Goal: Task Accomplishment & Management: Use online tool/utility

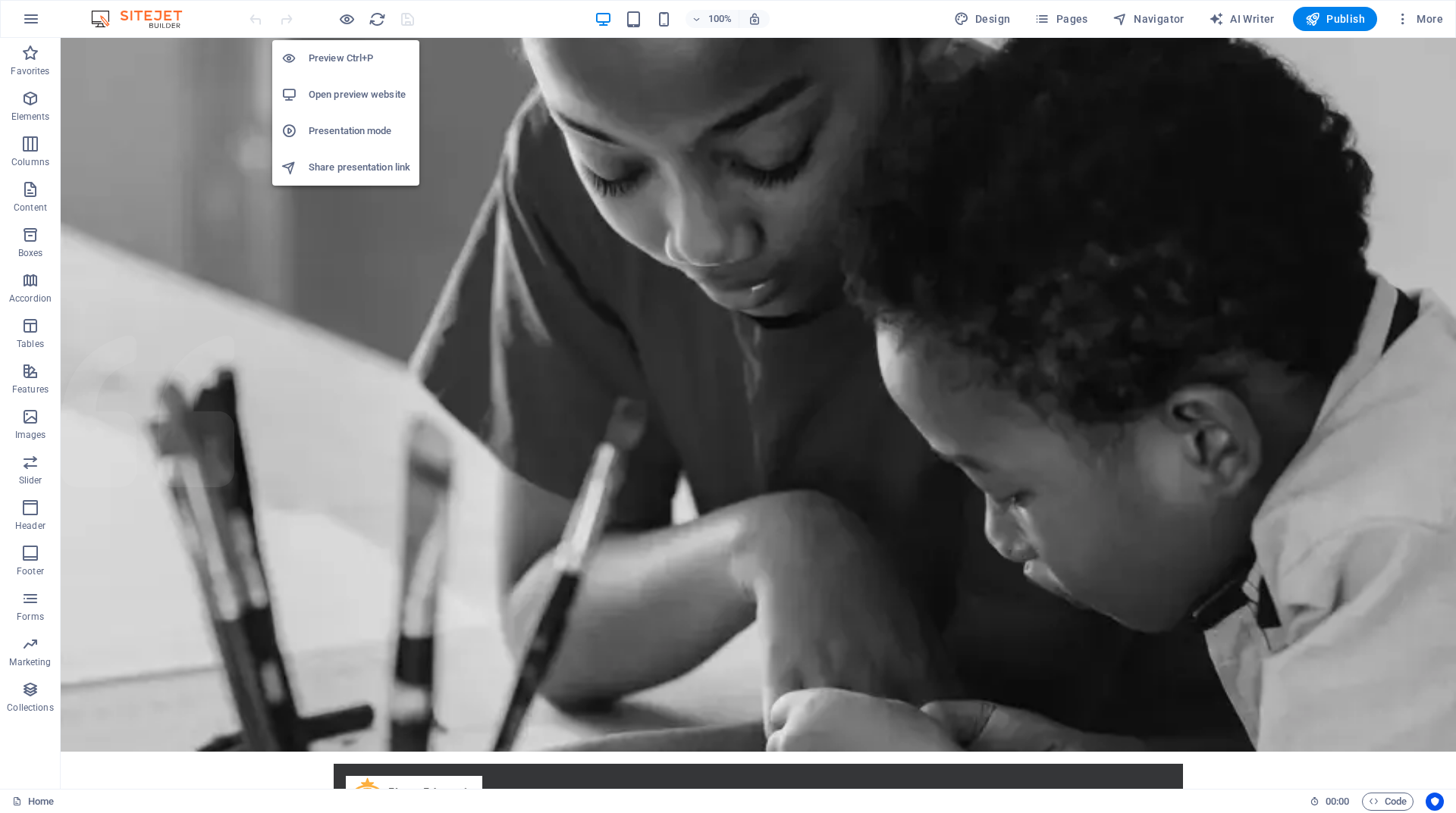
click at [349, 89] on h6 "Open preview website" at bounding box center [359, 94] width 101 height 18
click at [345, 50] on h6 "Preview Ctrl+P" at bounding box center [359, 58] width 101 height 18
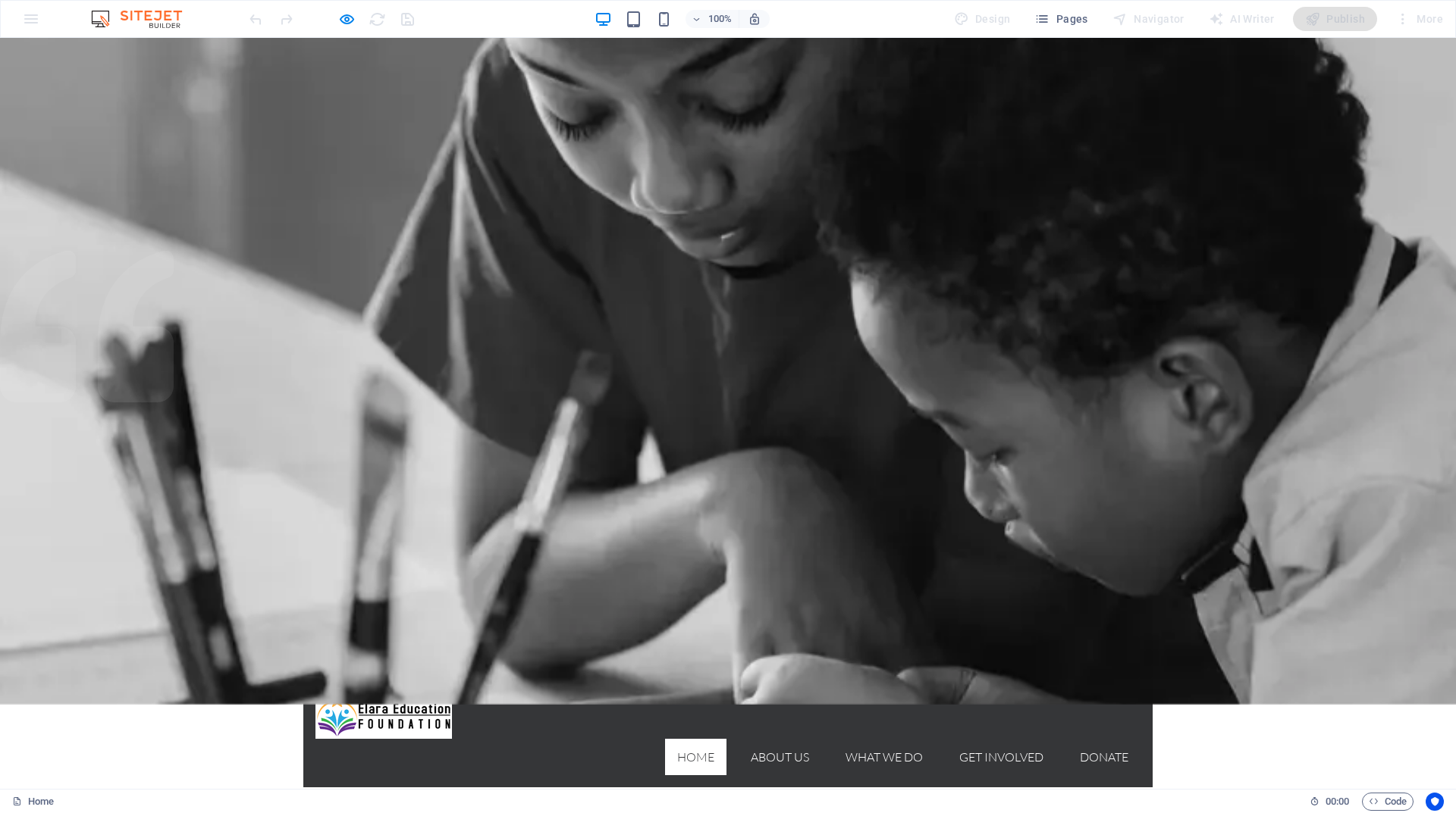
scroll to position [75, 0]
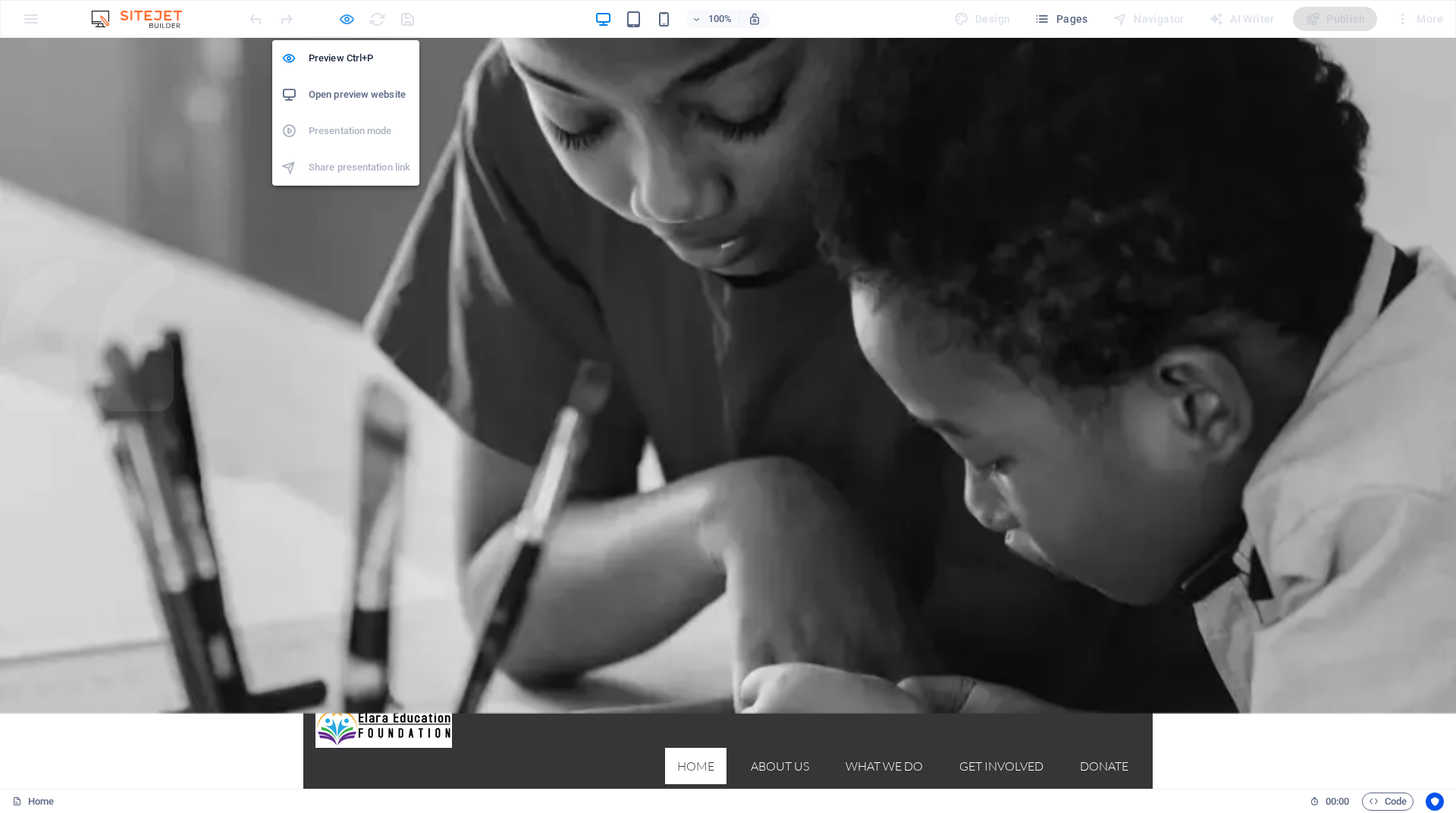
click at [349, 21] on icon "button" at bounding box center [347, 19] width 17 height 17
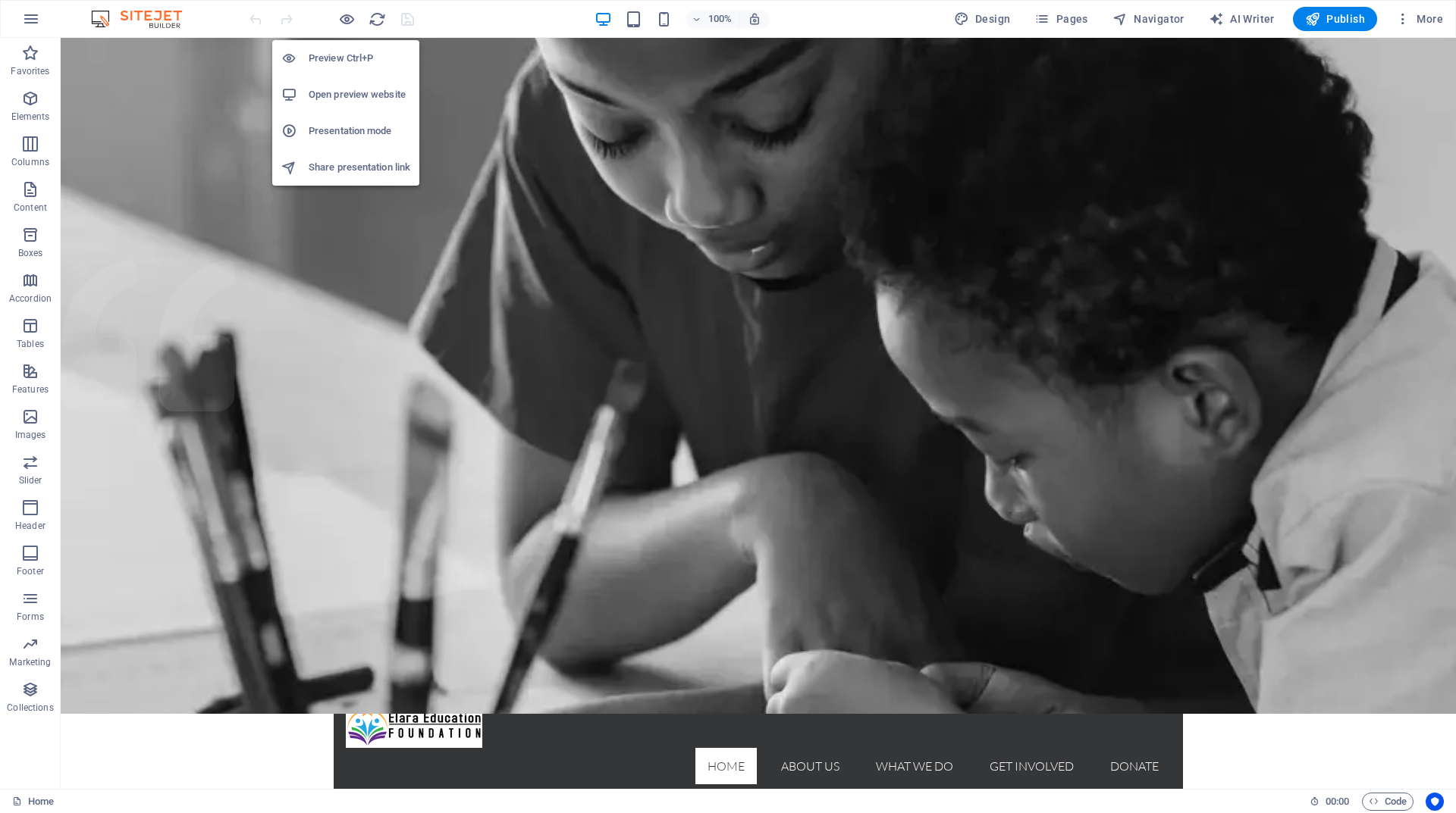
click at [341, 95] on h6 "Open preview website" at bounding box center [359, 94] width 101 height 18
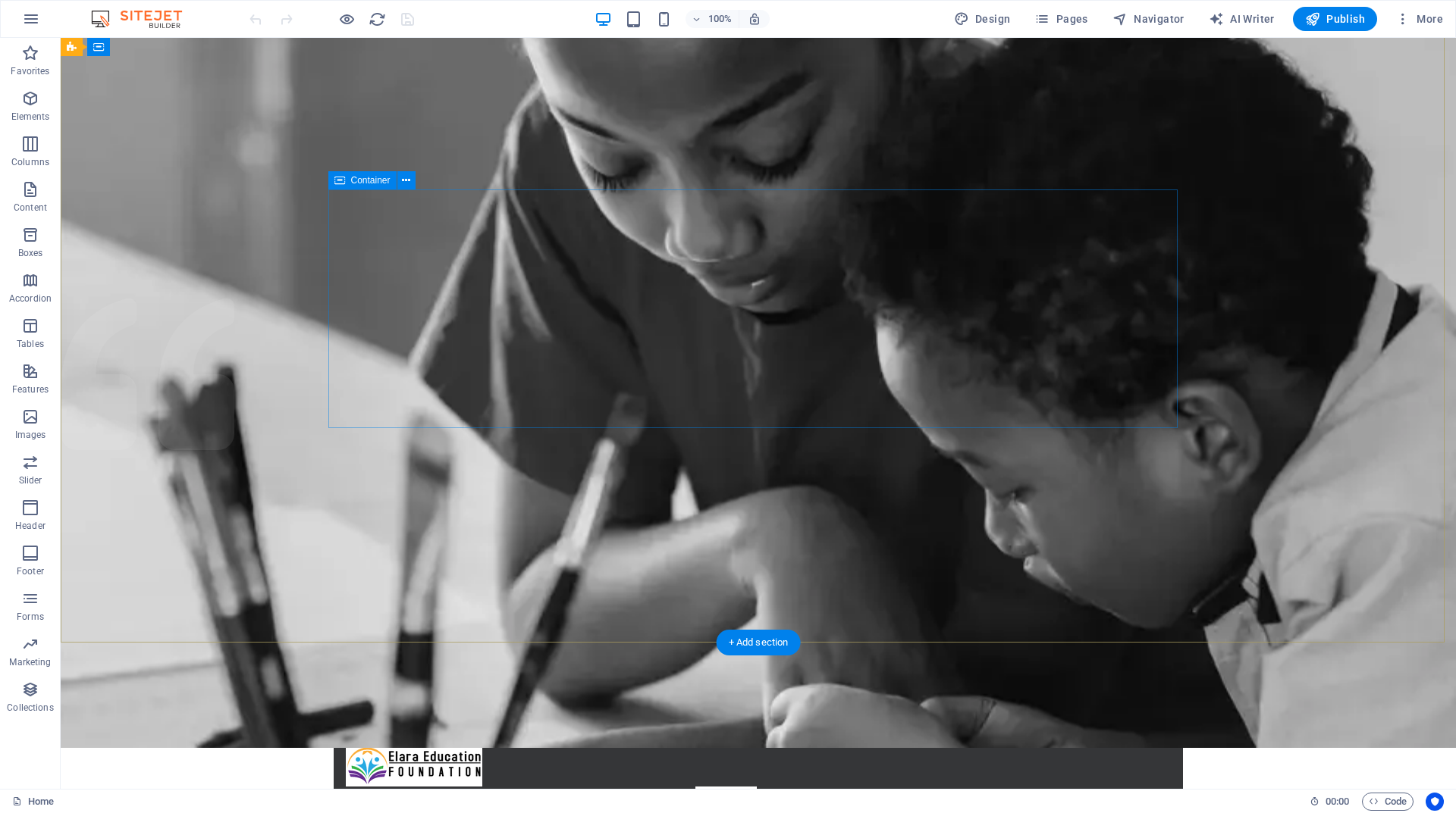
scroll to position [0, 0]
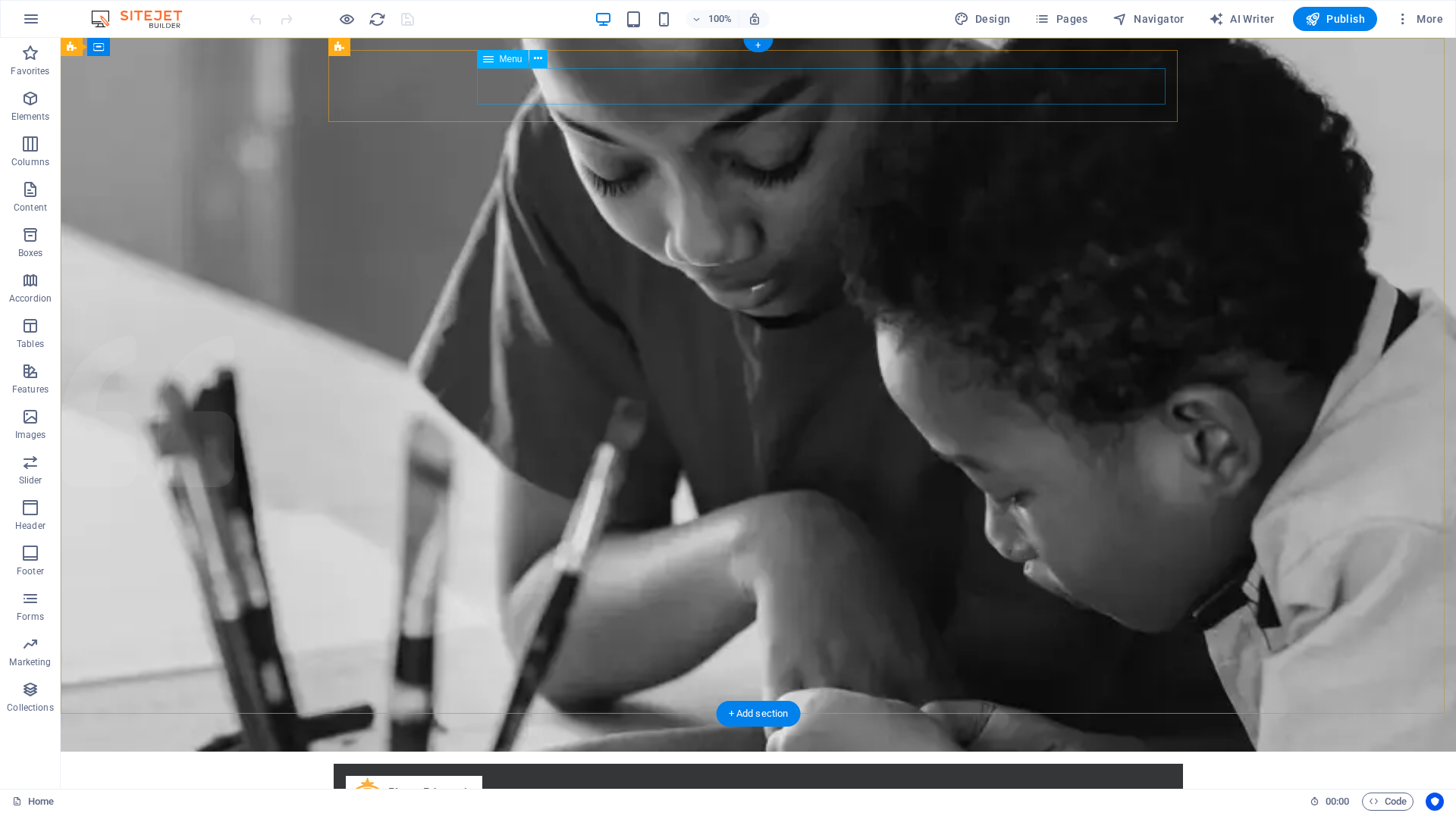
select select
select select "1"
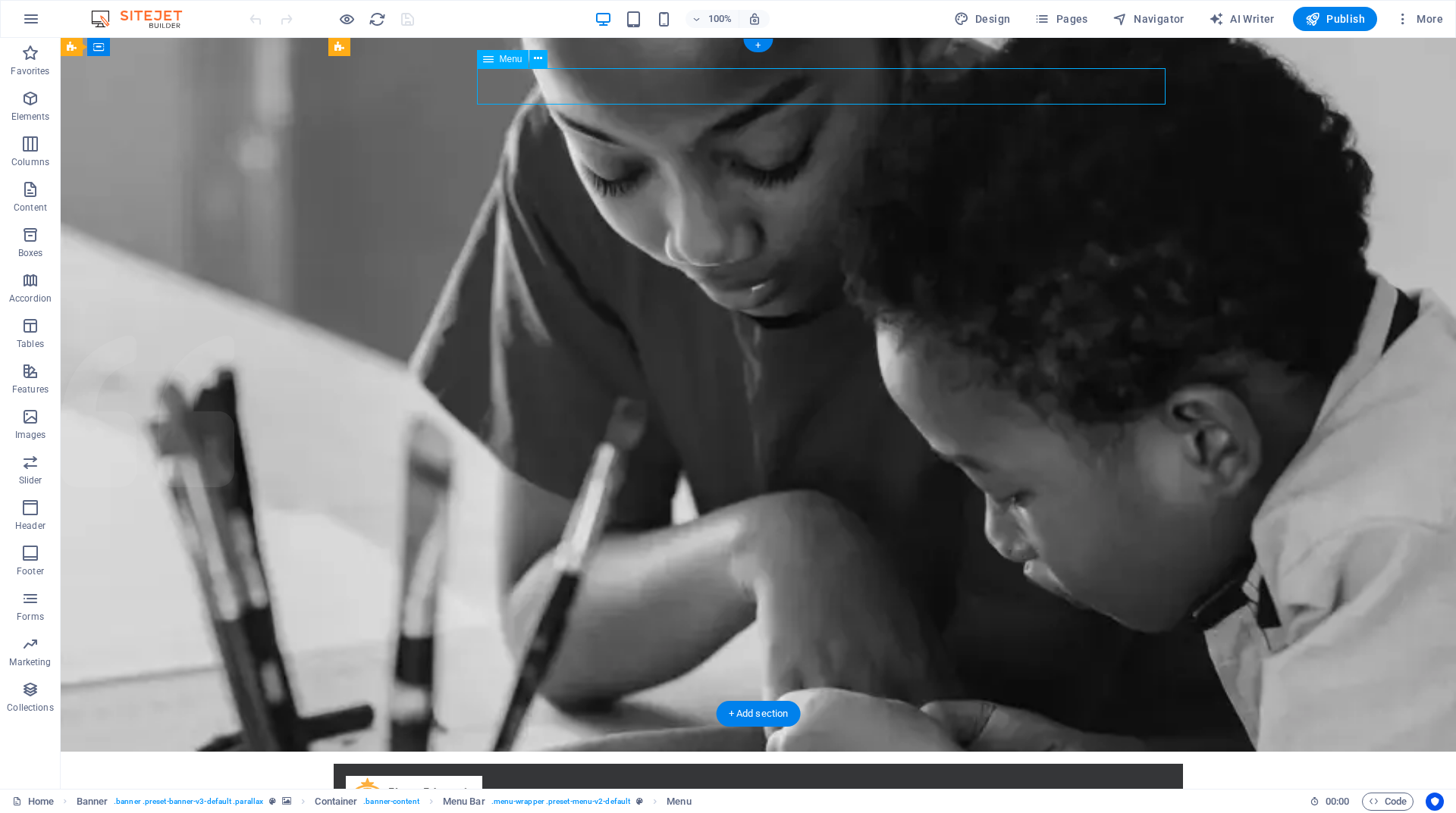
select select
select select "2"
select select
select select "3"
select select
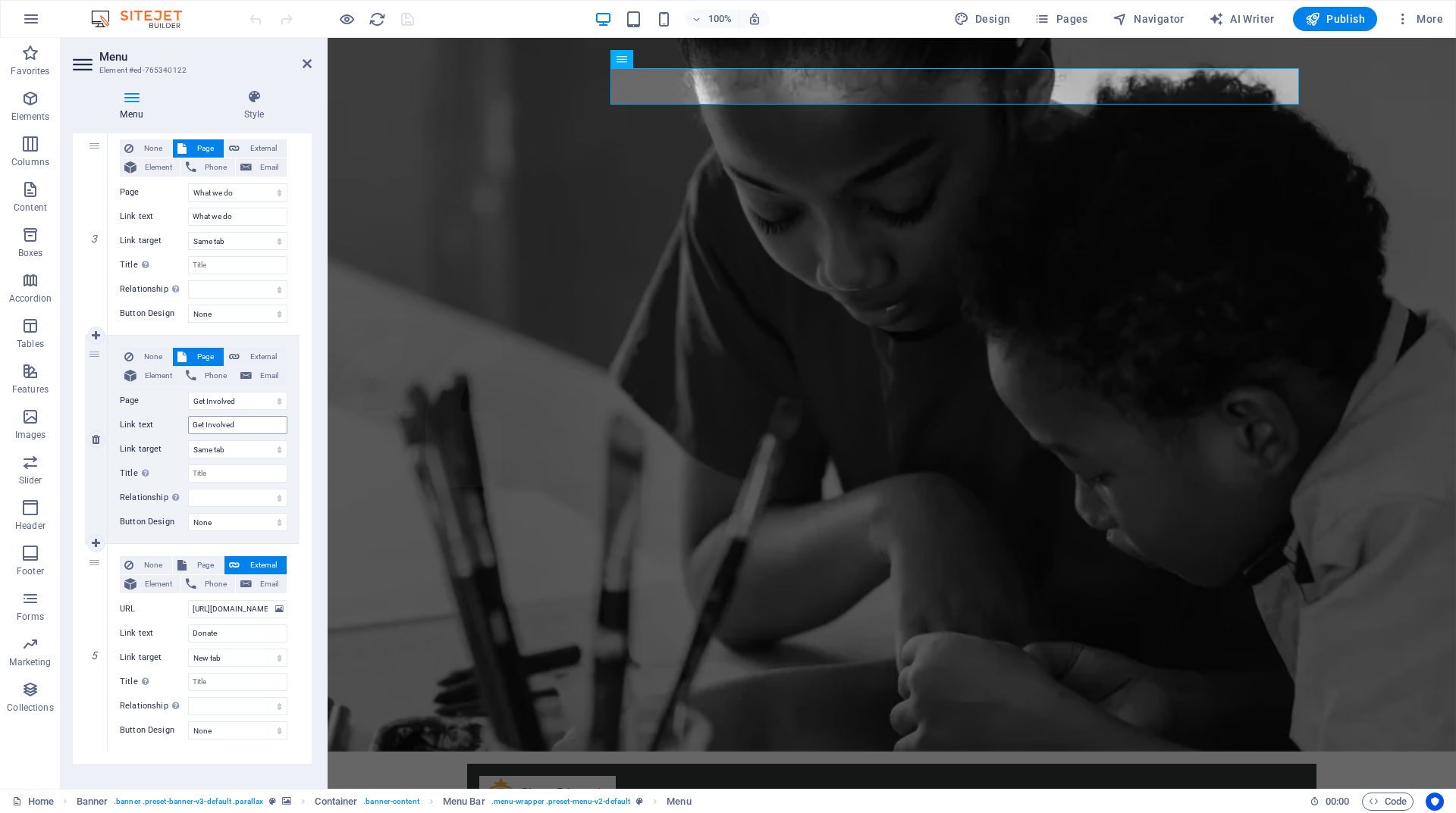
scroll to position [584, 0]
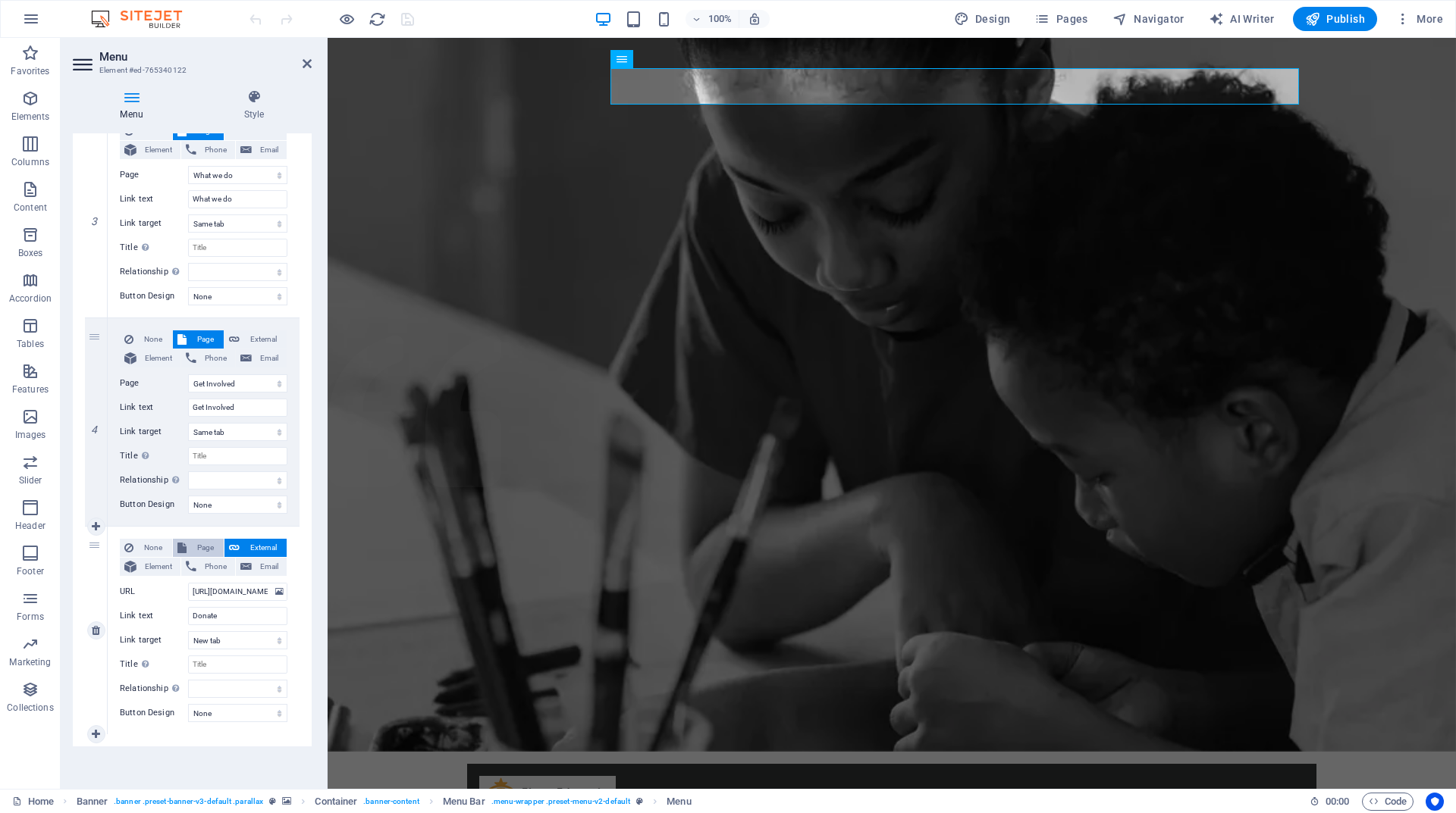
click at [211, 552] on span "Page" at bounding box center [205, 548] width 28 height 18
select select
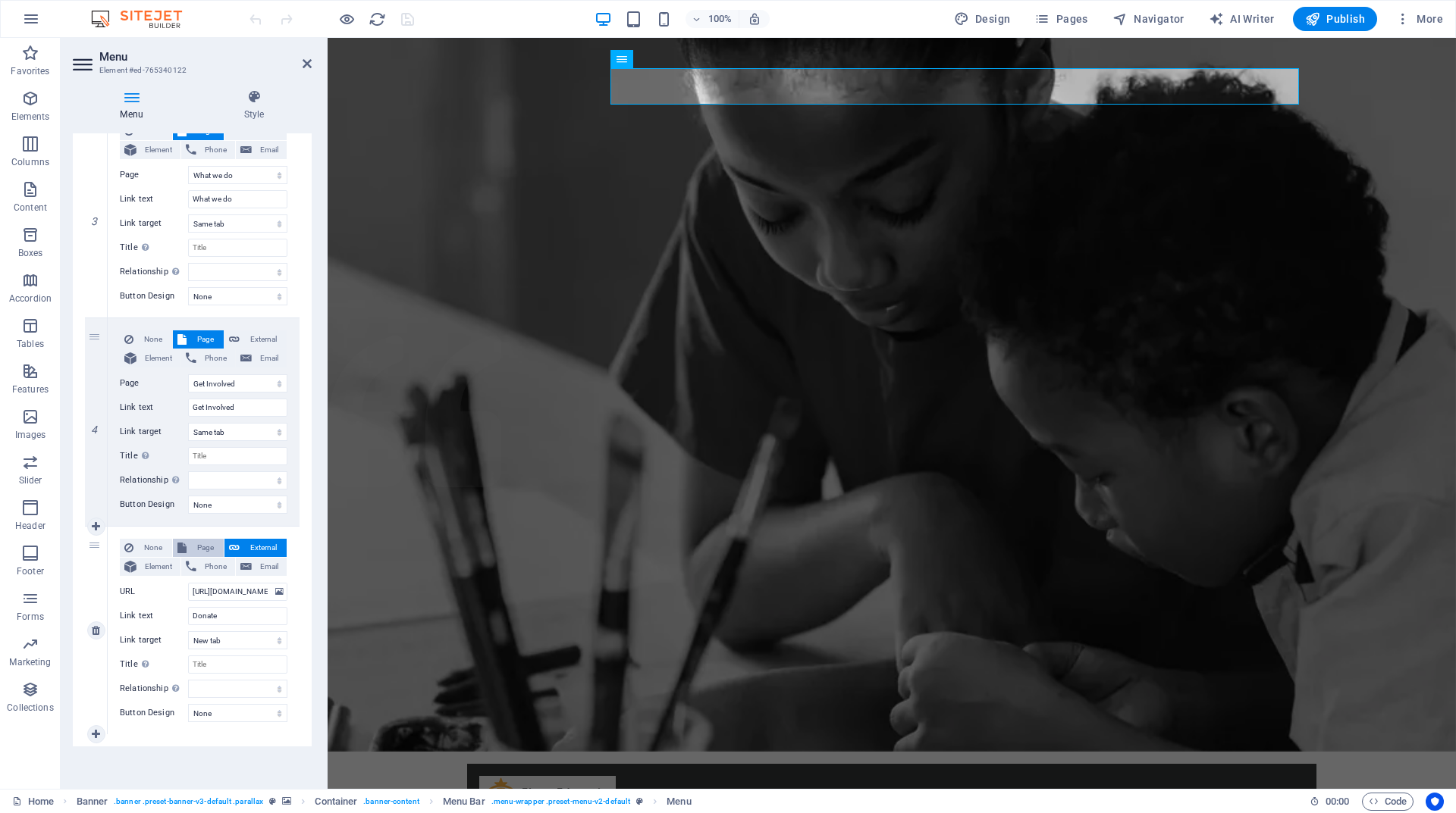
select select
click at [275, 595] on select "Home About us What we do Get Involved Donate Terms of Service Privacy Policy" at bounding box center [238, 592] width 100 height 18
select select "4"
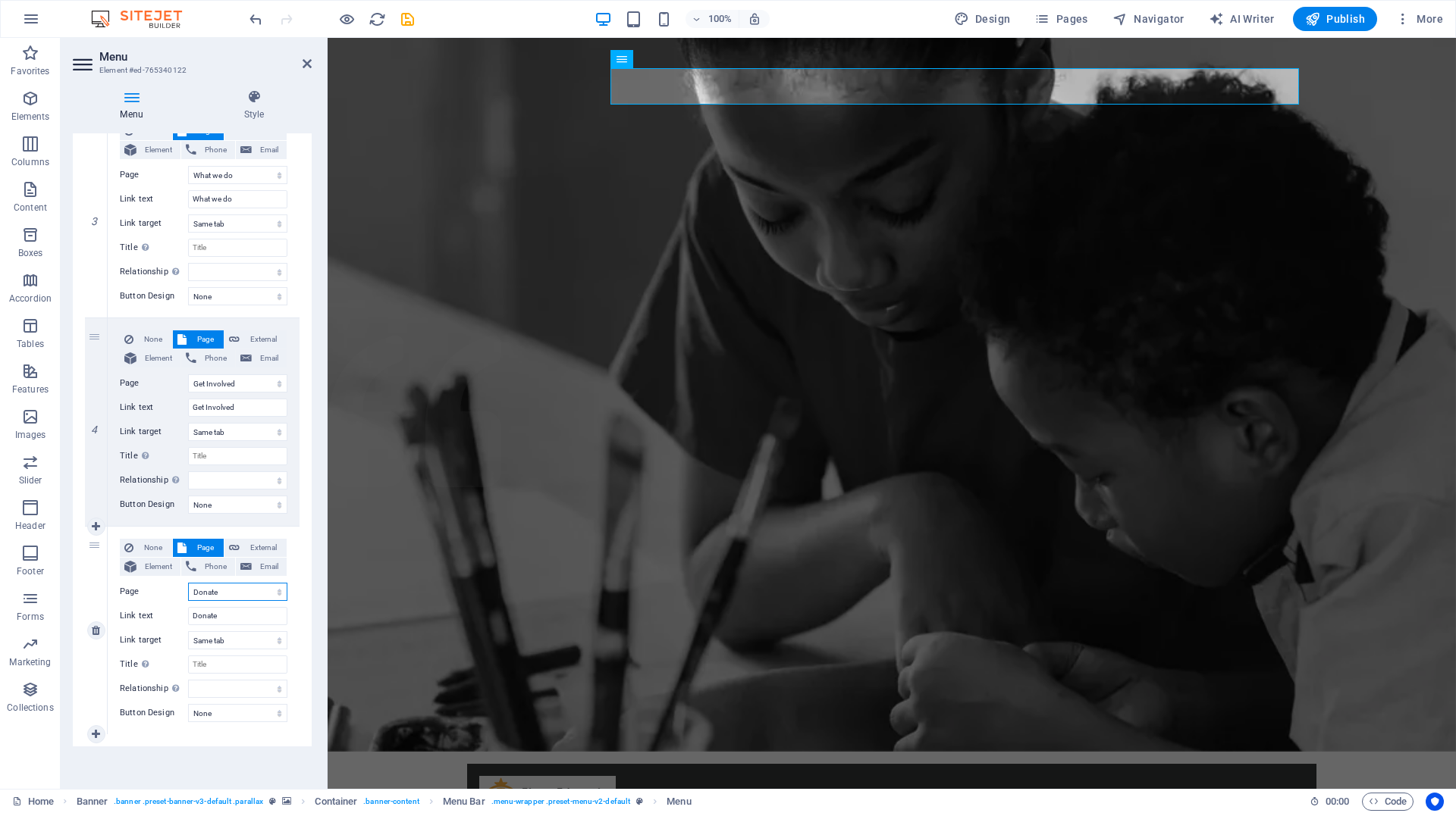
click at [188, 583] on select "Home About us What we do Get Involved Donate Terms of Service Privacy Policy" at bounding box center [238, 592] width 100 height 18
select select
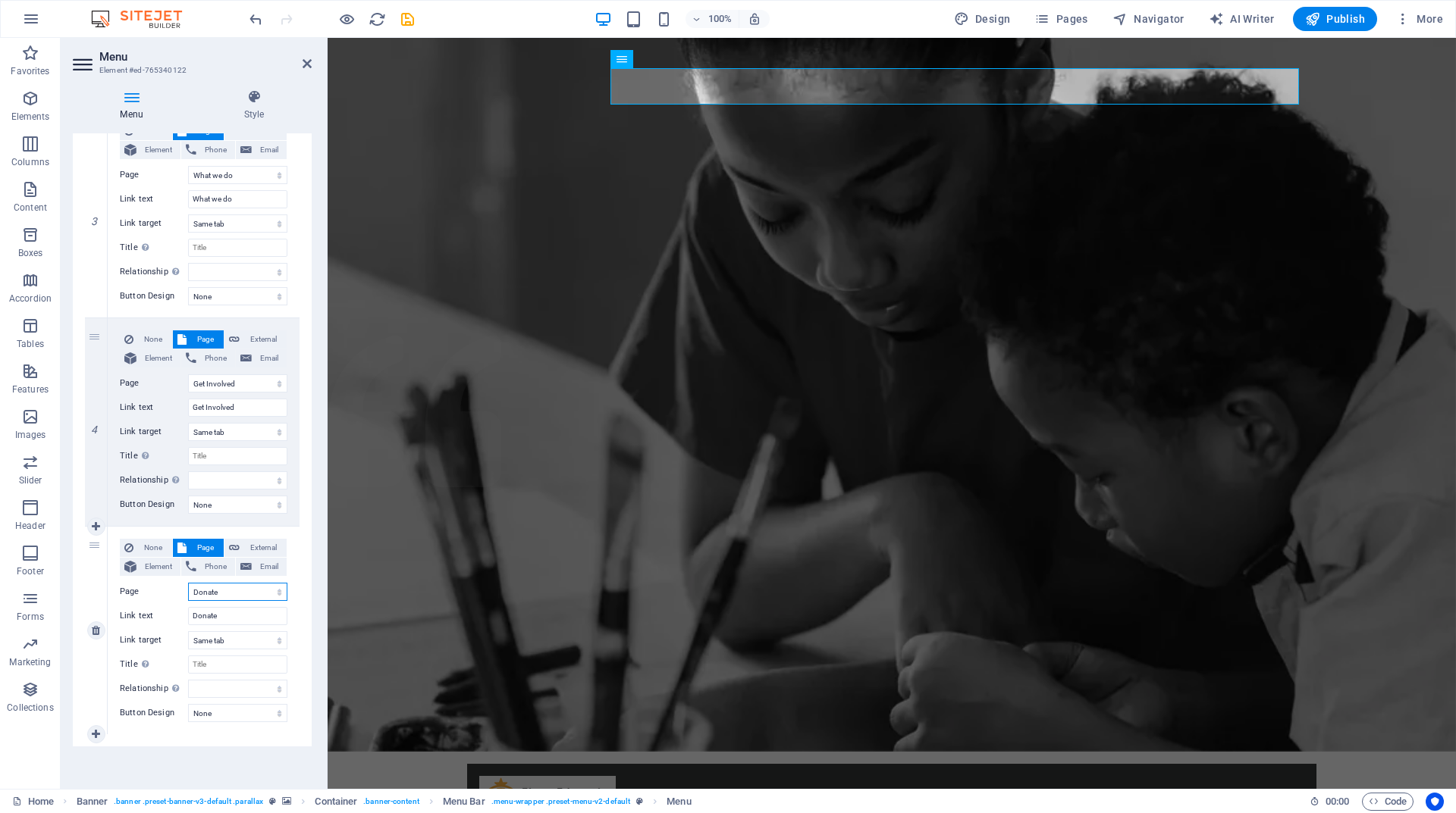
select select
click at [404, 23] on icon "save" at bounding box center [408, 19] width 17 height 17
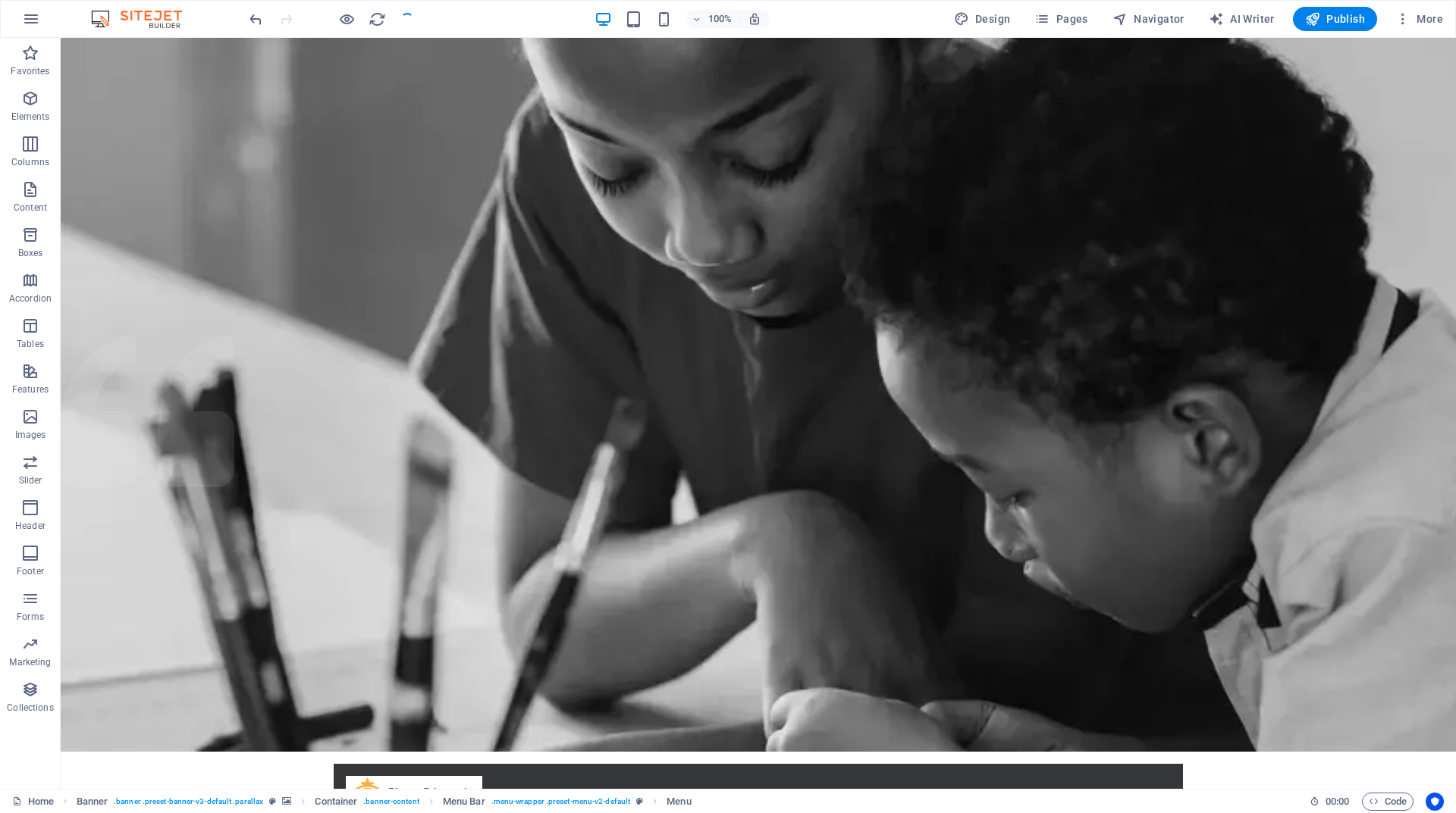
checkbox input "false"
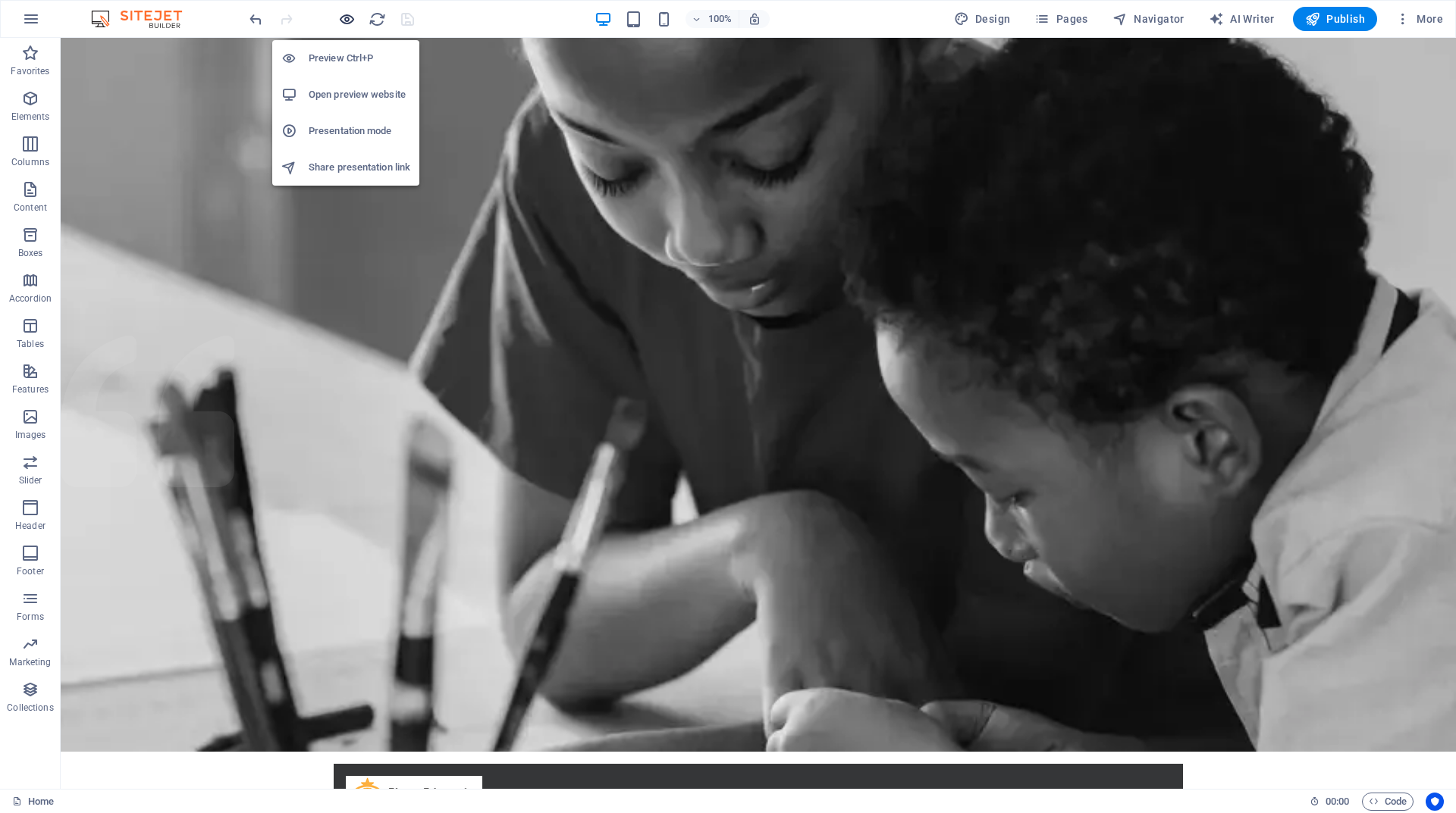
click at [353, 25] on icon "button" at bounding box center [347, 19] width 17 height 17
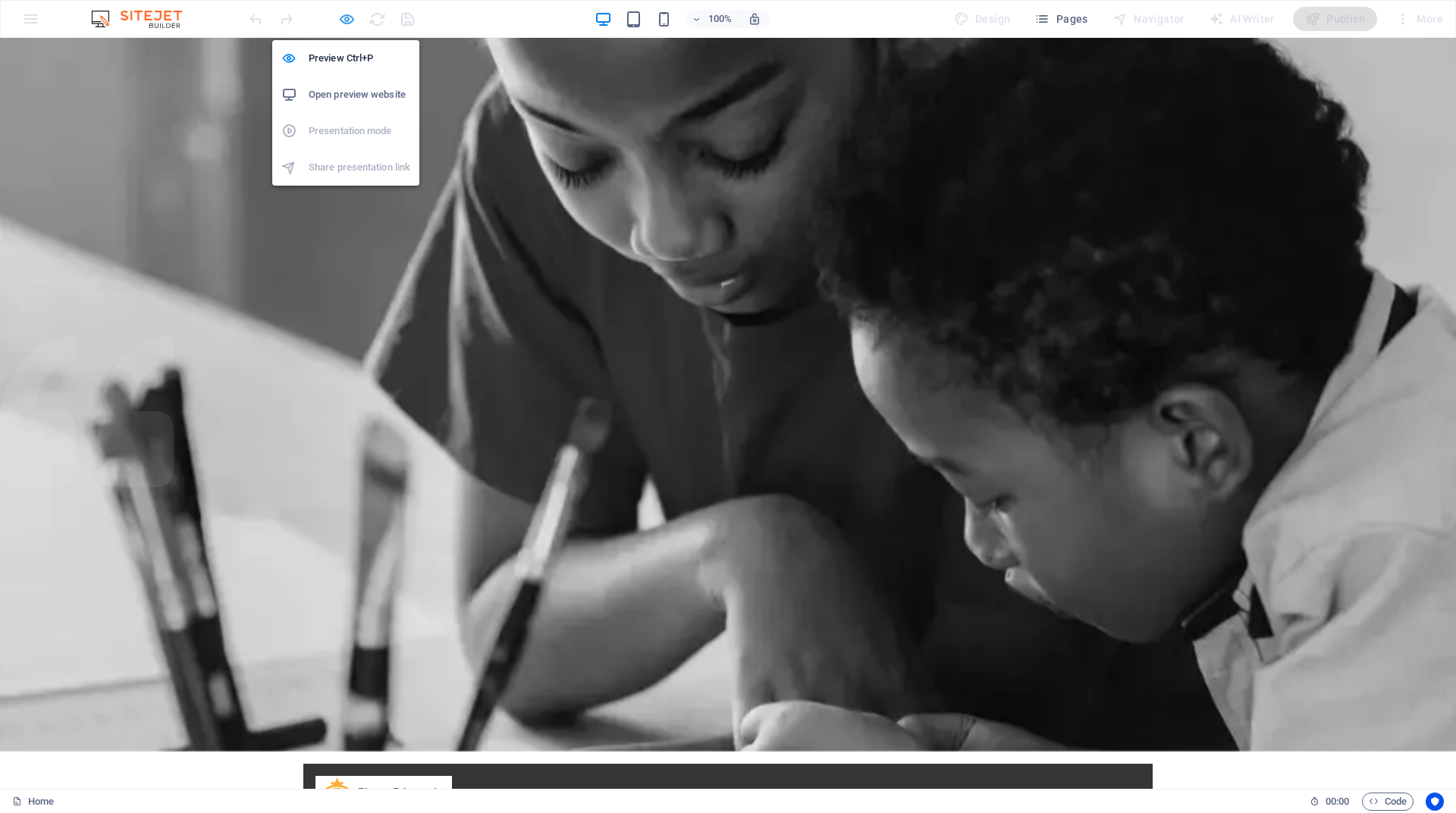
click at [350, 22] on icon "button" at bounding box center [347, 19] width 17 height 17
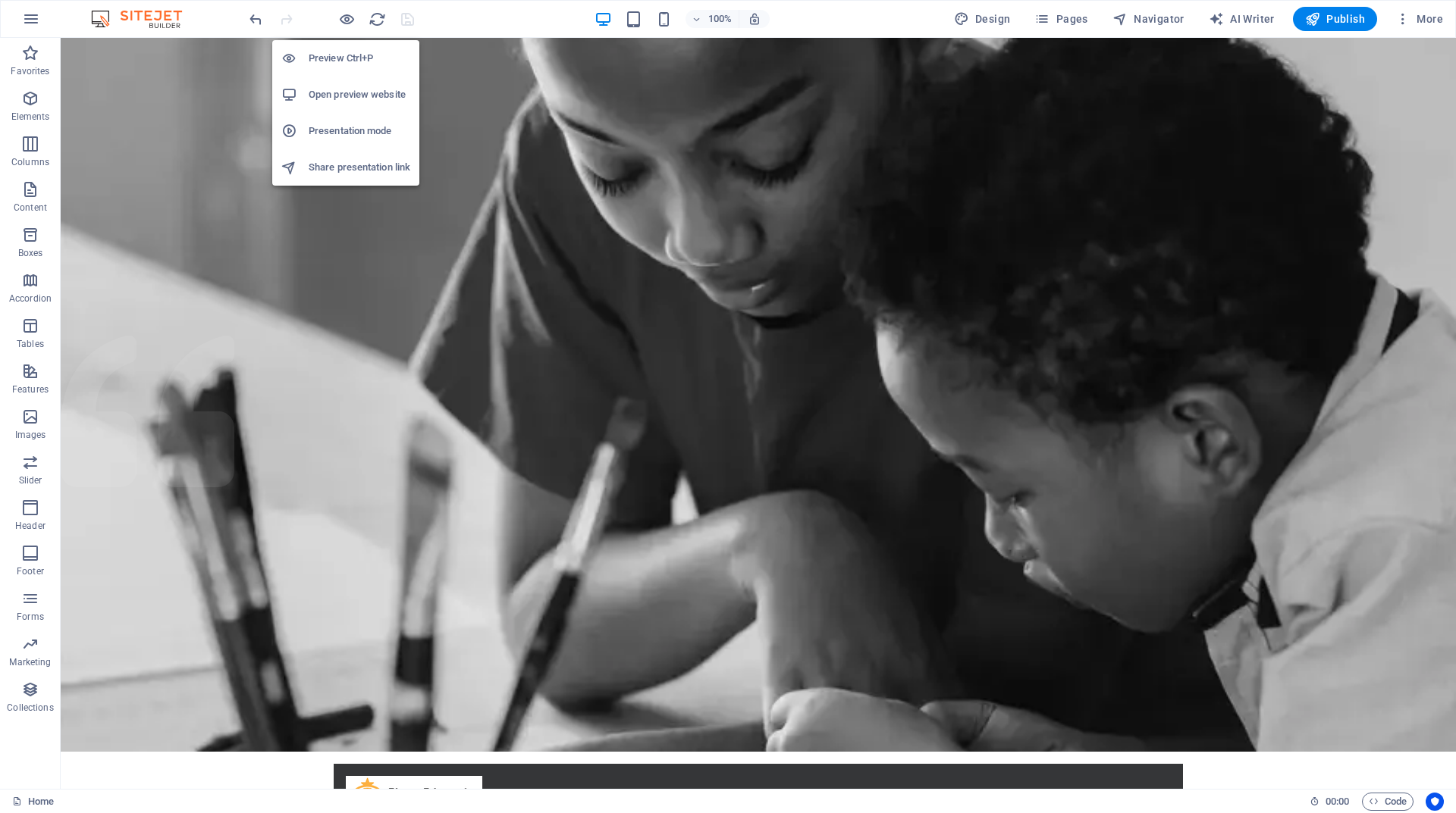
click at [351, 88] on h6 "Open preview website" at bounding box center [359, 94] width 101 height 18
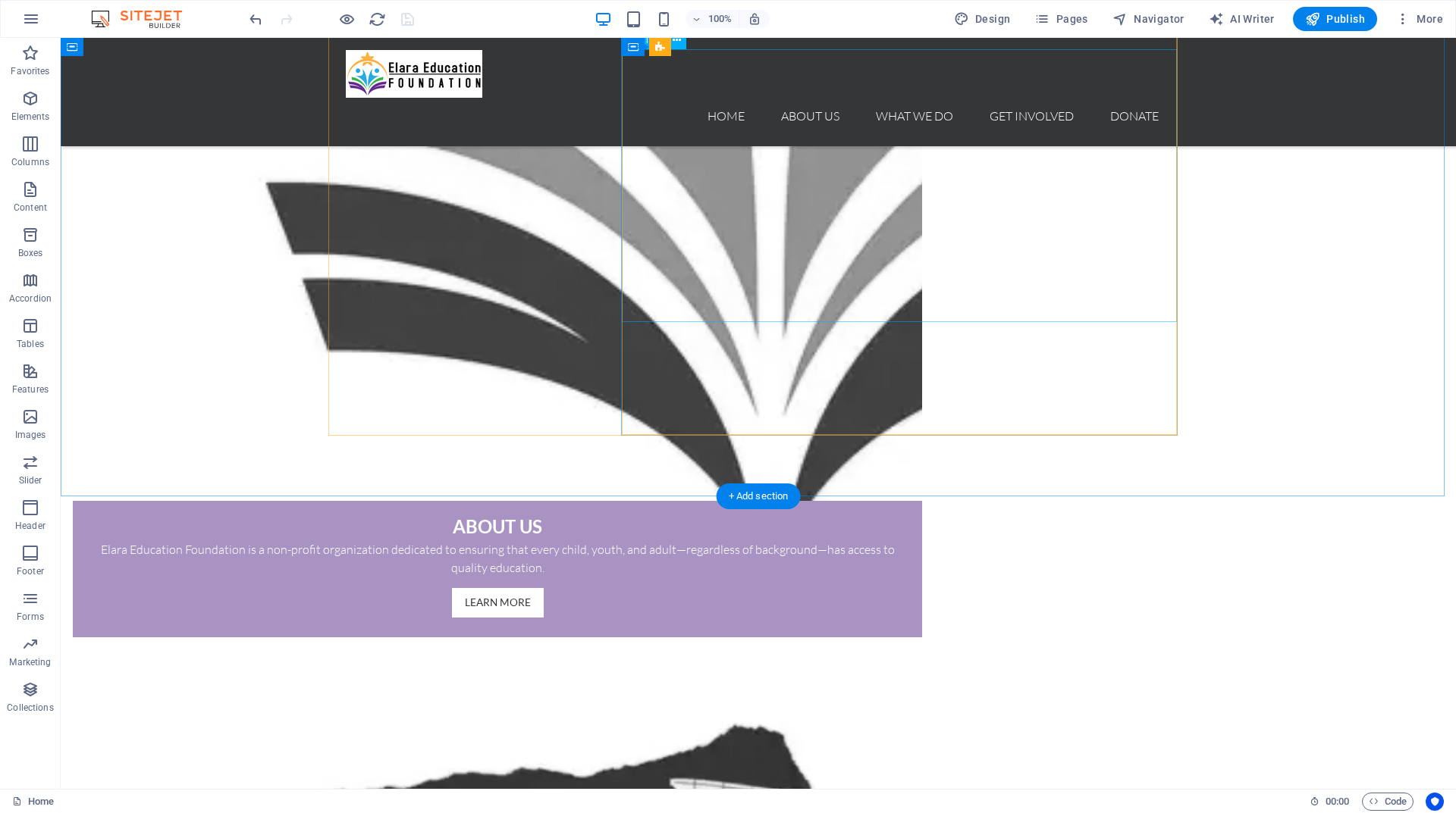
scroll to position [1376, 0]
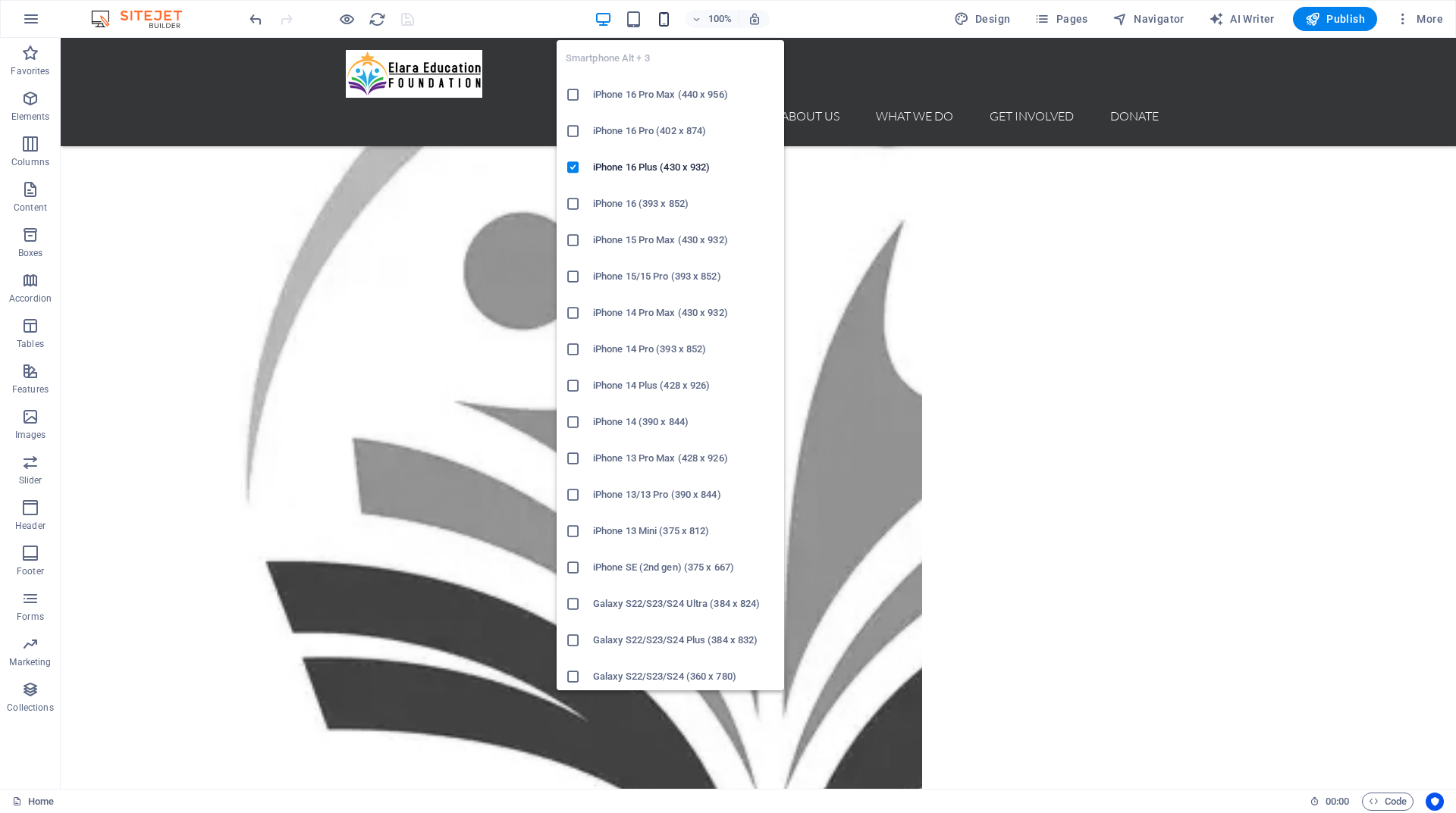
click at [665, 20] on icon "button" at bounding box center [664, 19] width 17 height 17
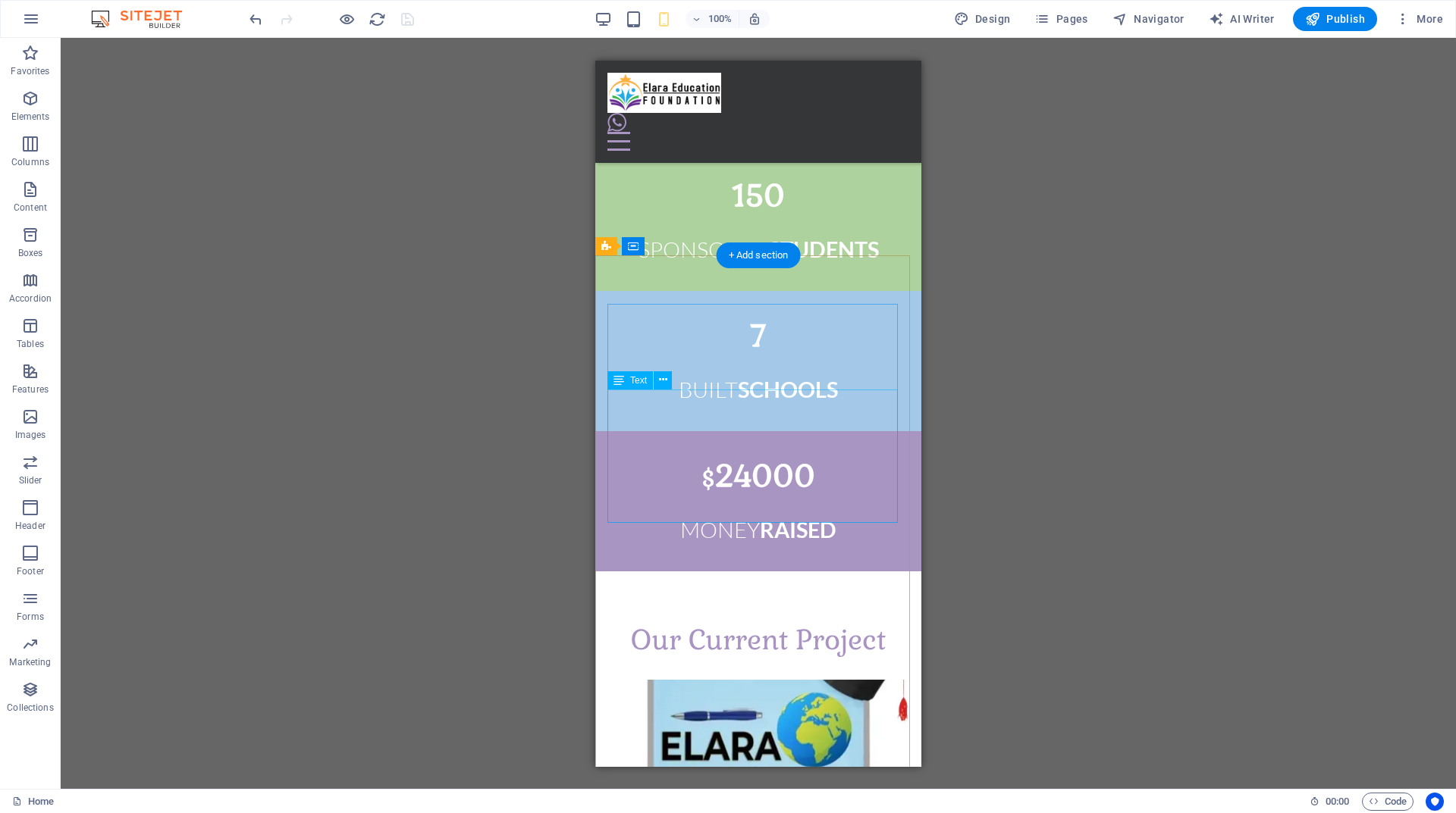
scroll to position [3366, 0]
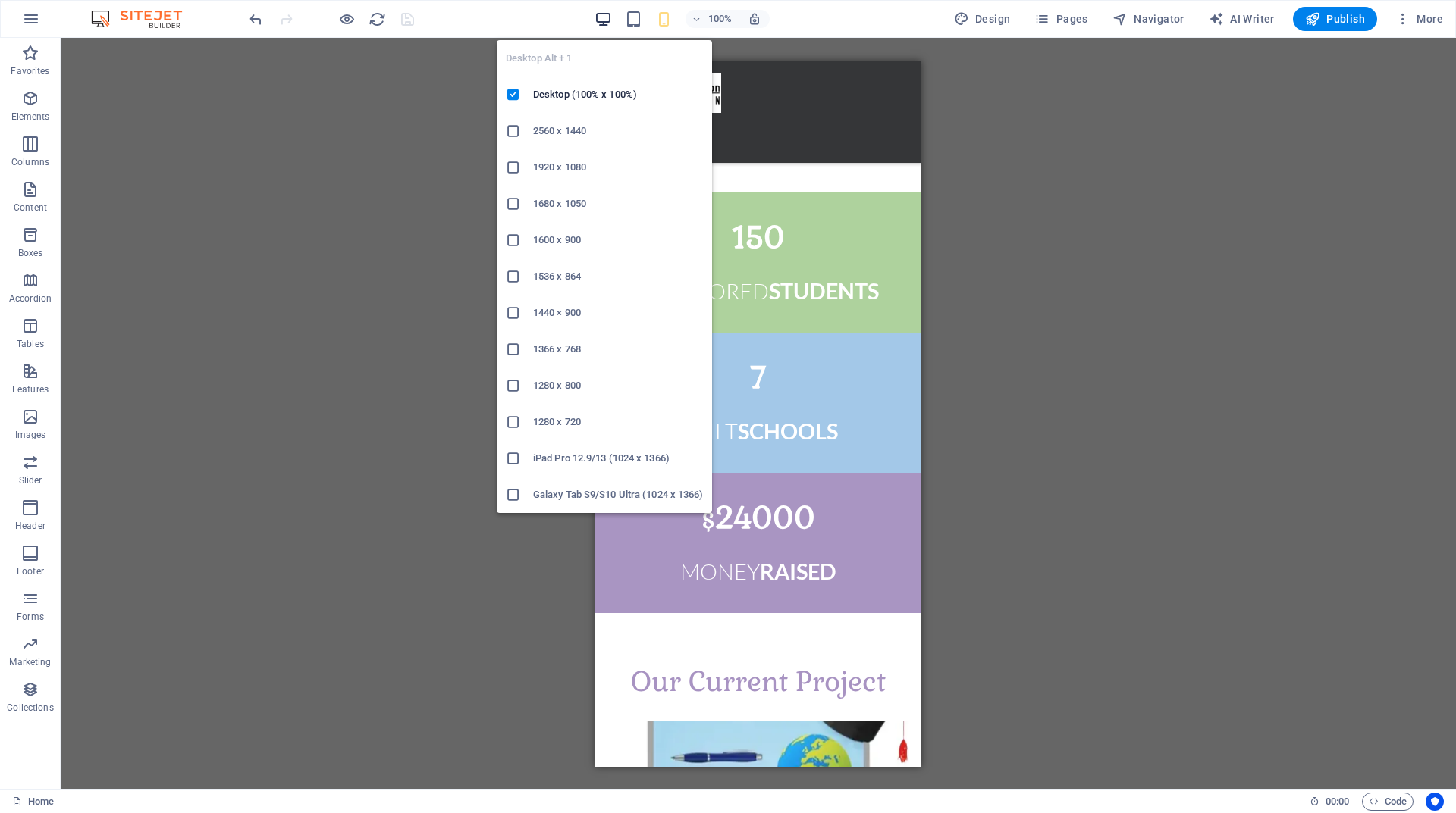
click at [602, 23] on icon "button" at bounding box center [604, 19] width 17 height 17
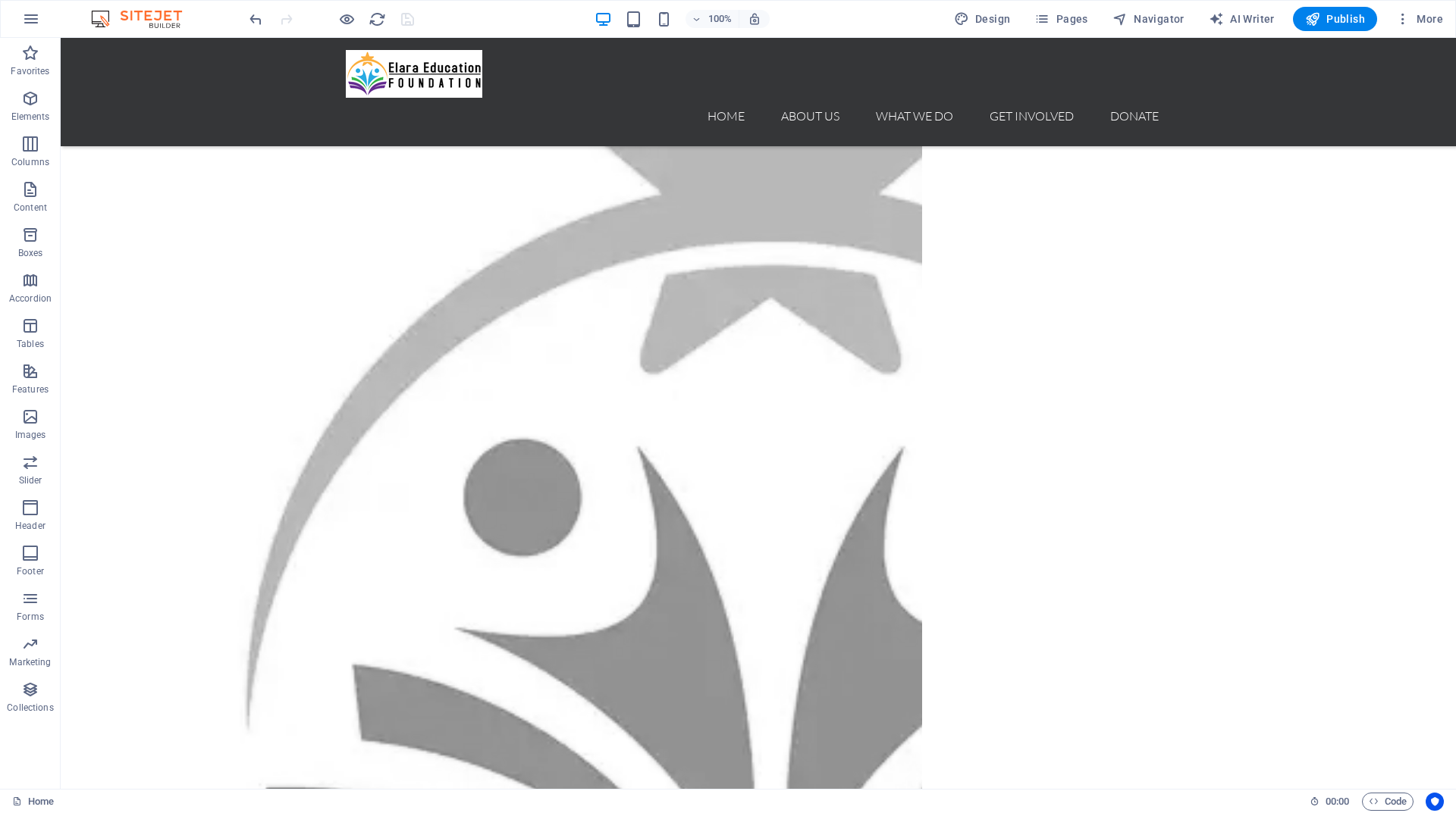
scroll to position [1137, 0]
